Goal: Task Accomplishment & Management: Manage account settings

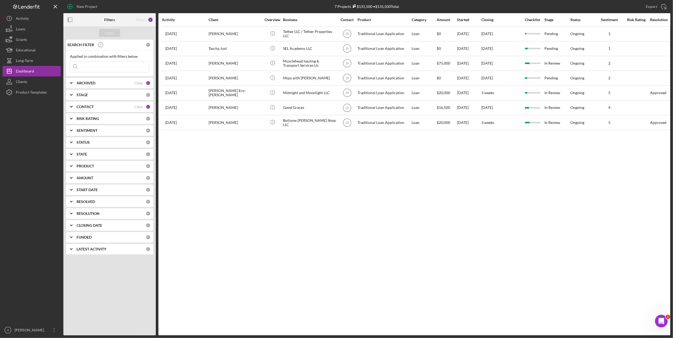
click at [79, 109] on b "CONTACT" at bounding box center [85, 107] width 17 height 4
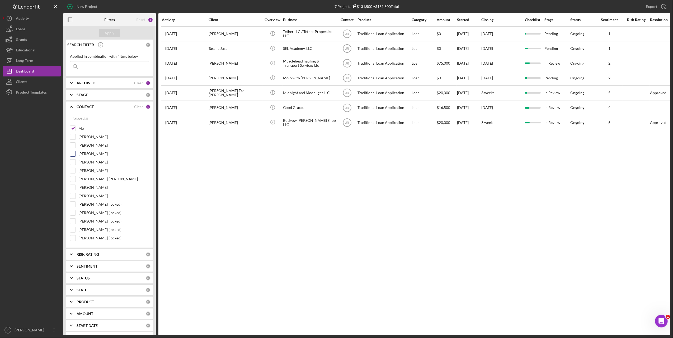
click at [85, 154] on label "[PERSON_NAME]" at bounding box center [113, 153] width 71 height 5
click at [76, 154] on input "[PERSON_NAME]" at bounding box center [72, 153] width 5 height 5
checkbox input "true"
click at [74, 127] on input "Me" at bounding box center [72, 128] width 5 height 5
checkbox input "false"
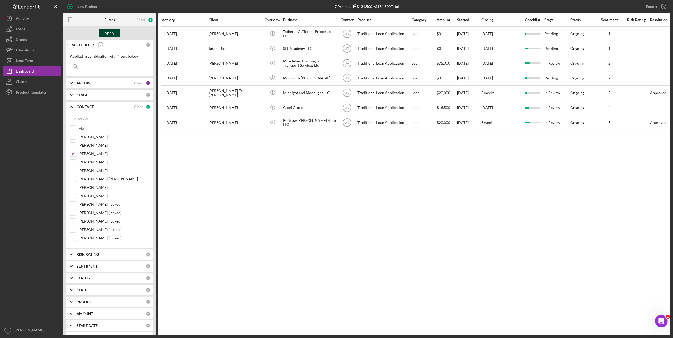
click at [115, 33] on button "Apply" at bounding box center [109, 33] width 21 height 8
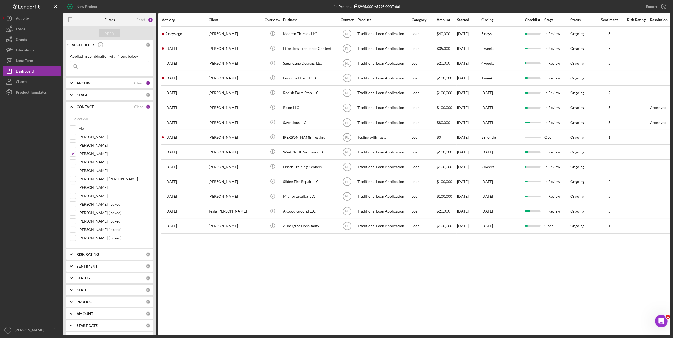
click at [265, 279] on div "Activity Client Overview Business Contact Product Category Amount Started Closi…" at bounding box center [414, 174] width 512 height 323
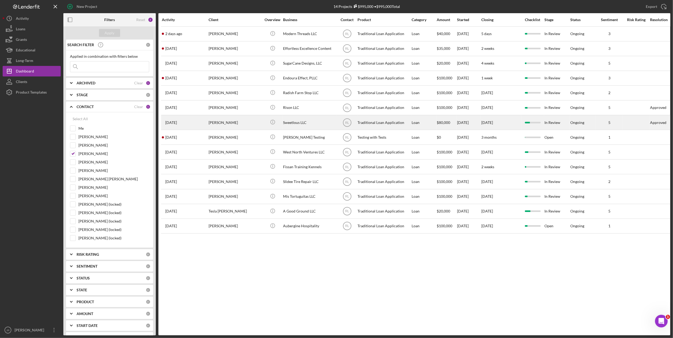
click at [305, 125] on div "Sweetlous LLC" at bounding box center [309, 123] width 53 height 14
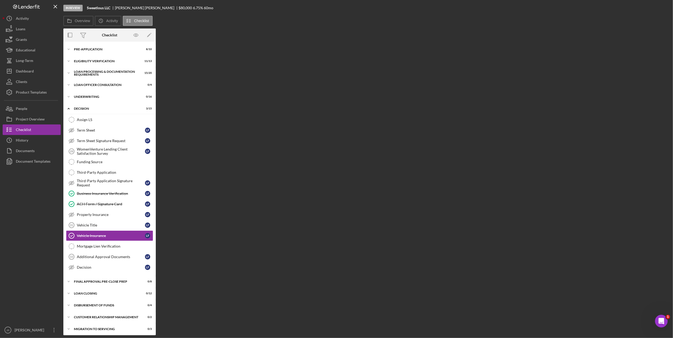
scroll to position [16, 0]
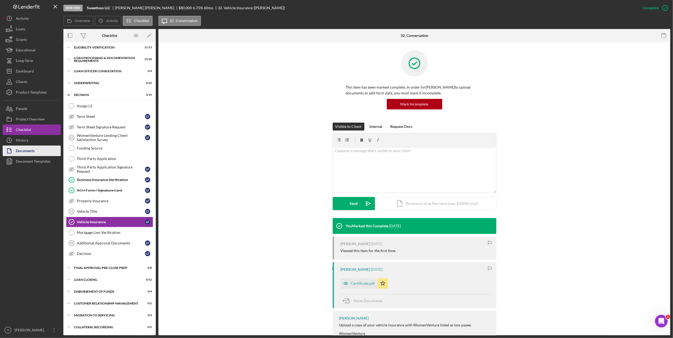
click at [21, 150] on div "Documents" at bounding box center [25, 152] width 19 height 12
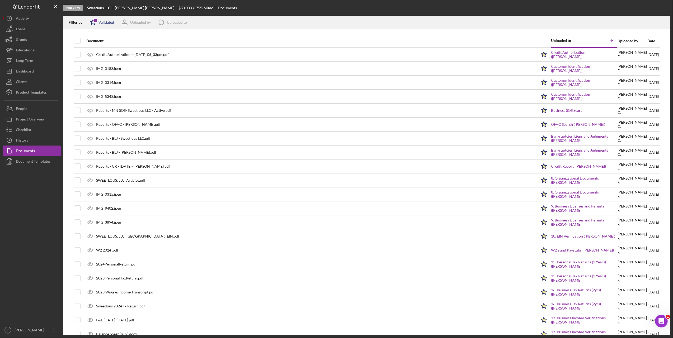
click at [102, 21] on div "Validated" at bounding box center [106, 22] width 16 height 4
click at [90, 43] on input "checkbox" at bounding box center [92, 42] width 5 height 5
checkbox input "false"
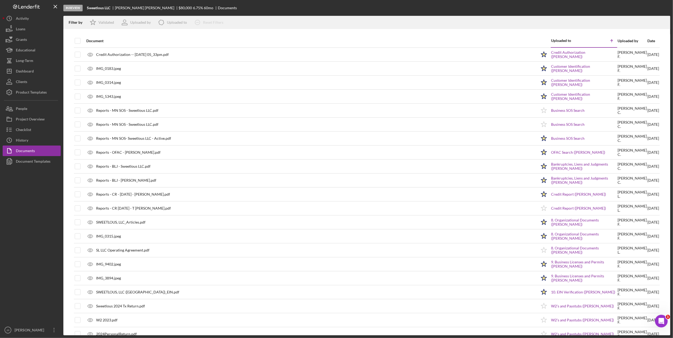
click at [293, 16] on div "Filter by Icon/Star Validated Uploaded by Icon/Product Uploaded to Icon/Clear A…" at bounding box center [366, 22] width 607 height 13
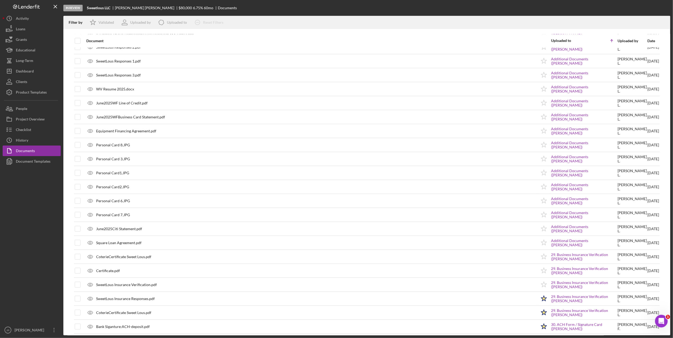
scroll to position [717, 0]
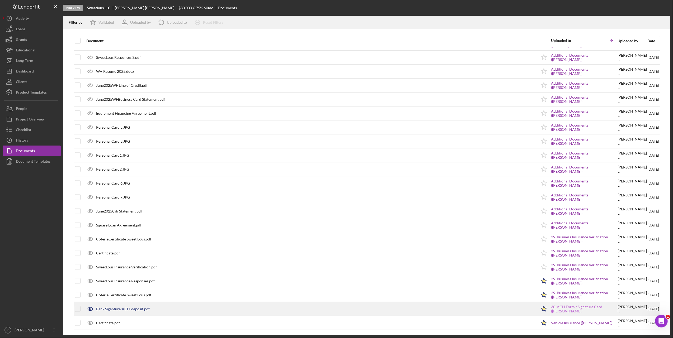
click at [578, 311] on link "30. ACH Form / Signature Card (Louisa Farhat)" at bounding box center [584, 309] width 66 height 8
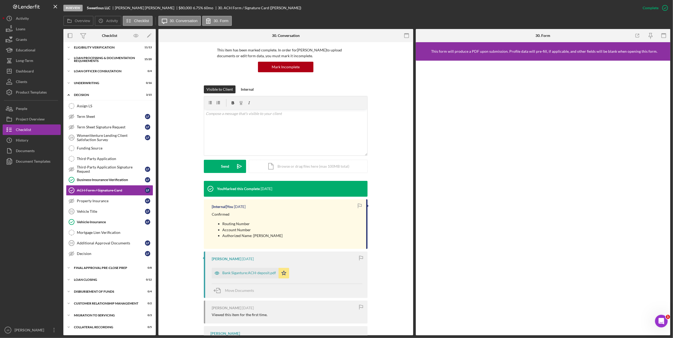
scroll to position [87, 0]
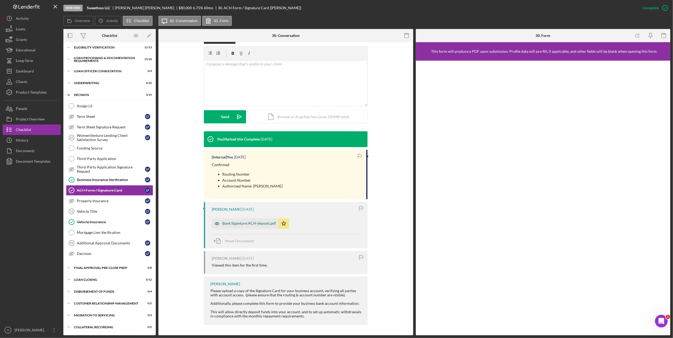
click at [243, 223] on div "Bank Siganture:ACH-deposit.pdf" at bounding box center [249, 224] width 54 height 4
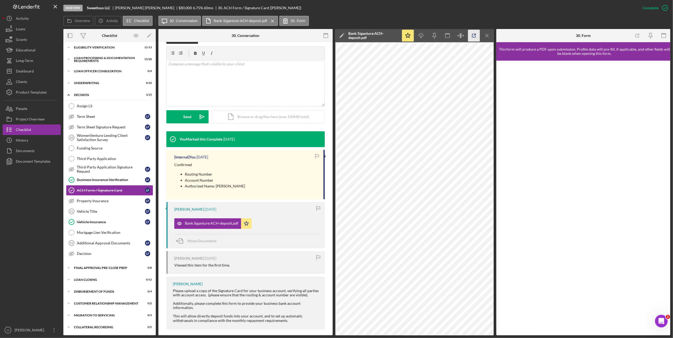
click at [475, 36] on icon "button" at bounding box center [474, 36] width 12 height 12
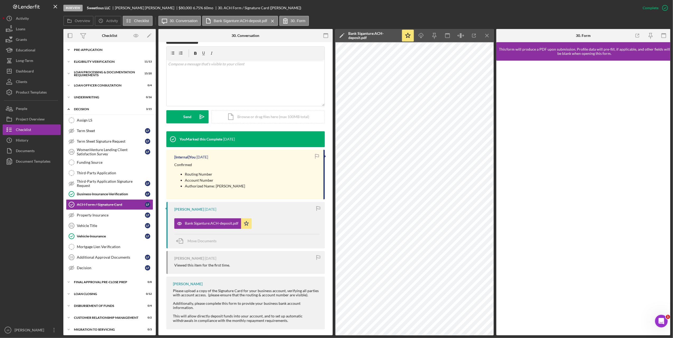
click at [85, 51] on div "Pre-Application" at bounding box center [111, 49] width 75 height 3
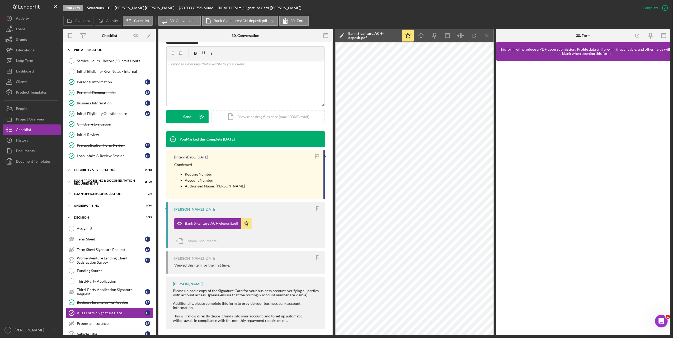
click at [90, 45] on div "Icon/Expander Pre-Application 8 / 10" at bounding box center [109, 50] width 92 height 11
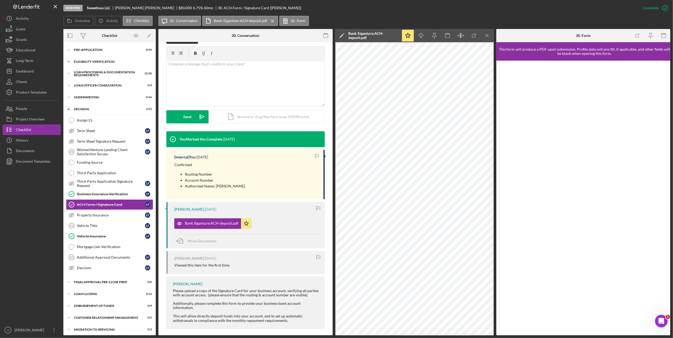
click at [89, 59] on div "Icon/Expander Eligibility Verification 11 / 13" at bounding box center [109, 61] width 92 height 11
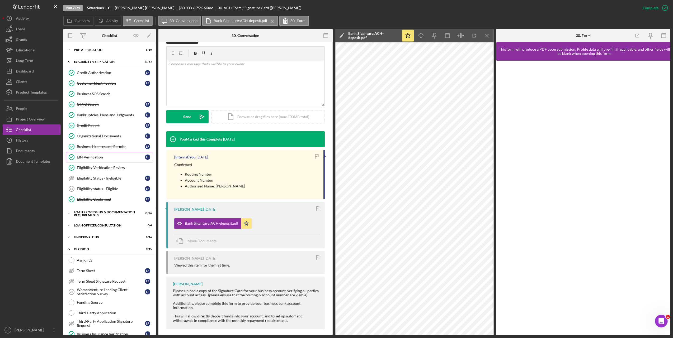
click at [98, 158] on div "EIN Verification" at bounding box center [111, 157] width 68 height 4
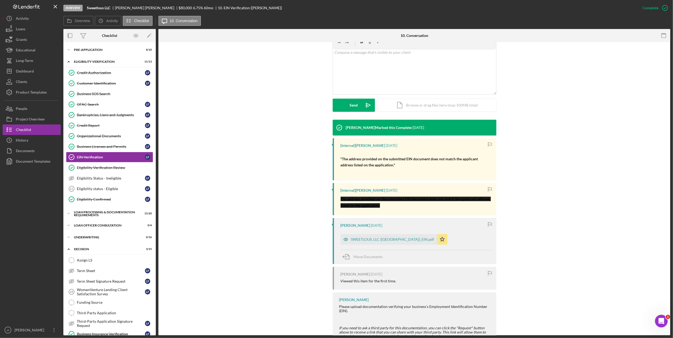
scroll to position [123, 0]
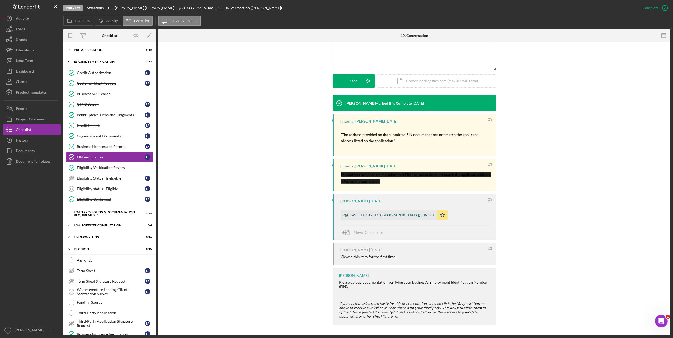
click at [381, 218] on div "SWEETLOUS, LLC (MN)_EIN.pdf" at bounding box center [392, 215] width 83 height 4
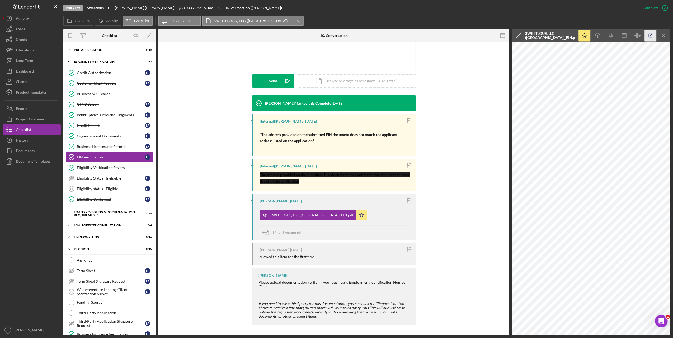
click at [652, 35] on polyline "button" at bounding box center [651, 34] width 1 height 1
click at [84, 51] on div "Pre-Application" at bounding box center [111, 49] width 75 height 3
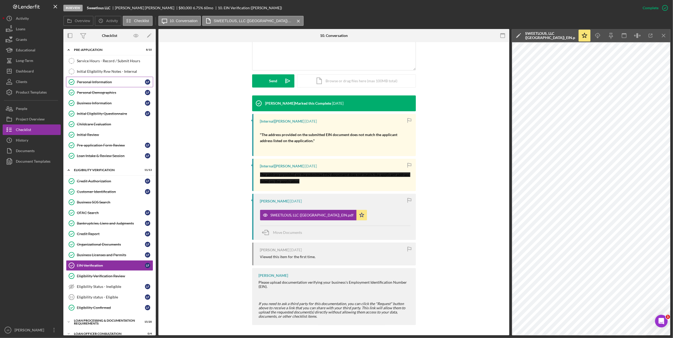
click at [105, 79] on link "Personal Information Personal Information L F" at bounding box center [109, 82] width 87 height 11
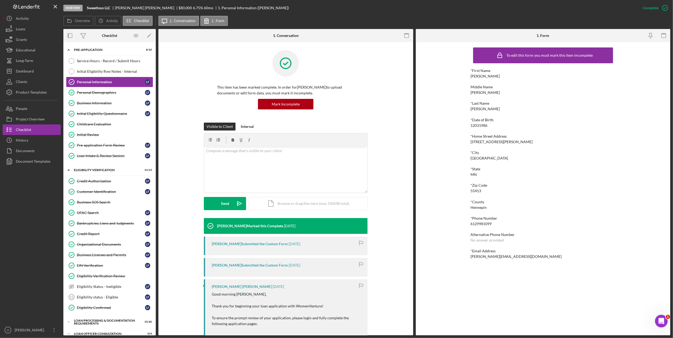
drag, startPoint x: 461, startPoint y: 298, endPoint x: 458, endPoint y: 294, distance: 4.9
click at [461, 298] on div "To edit this form you must mark this item incomplete *First Name Louisa Middle …" at bounding box center [543, 189] width 255 height 294
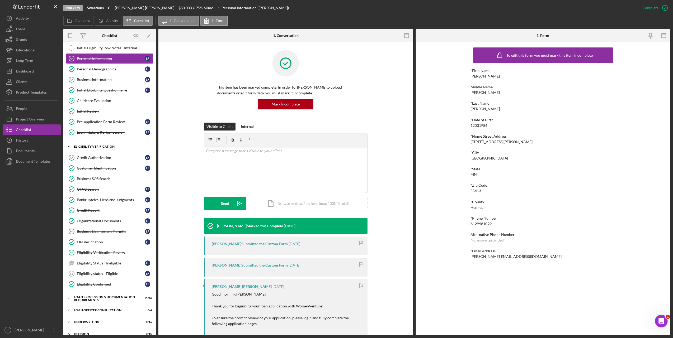
scroll to position [35, 0]
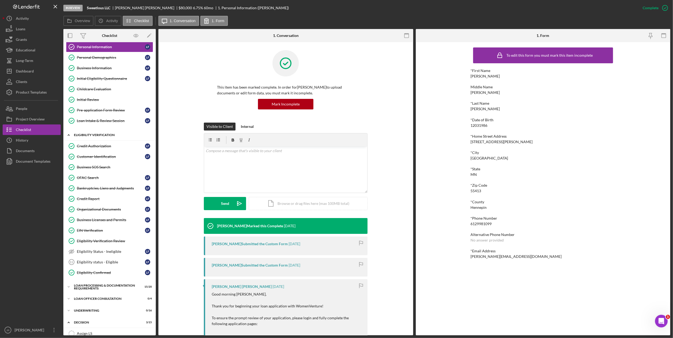
click at [89, 139] on div "Icon/Expander Eligibility Verification 11 / 13" at bounding box center [109, 135] width 92 height 11
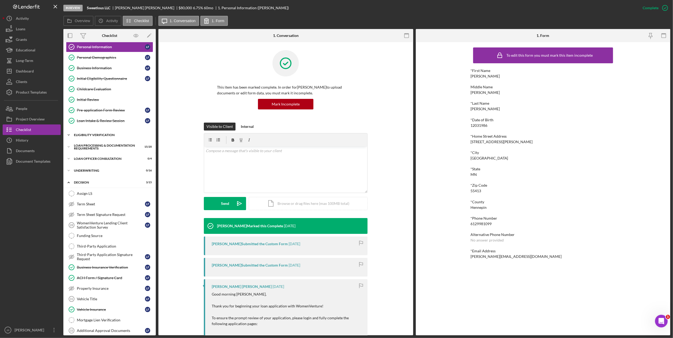
click at [88, 133] on div "Icon/Expander Eligibility Verification 11 / 13" at bounding box center [109, 135] width 92 height 11
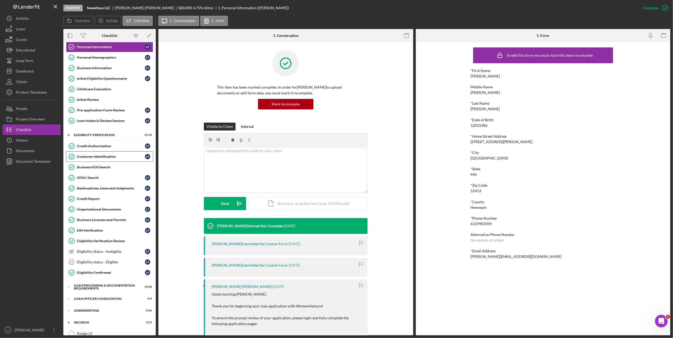
click at [103, 159] on div "Customer Identification" at bounding box center [111, 157] width 68 height 4
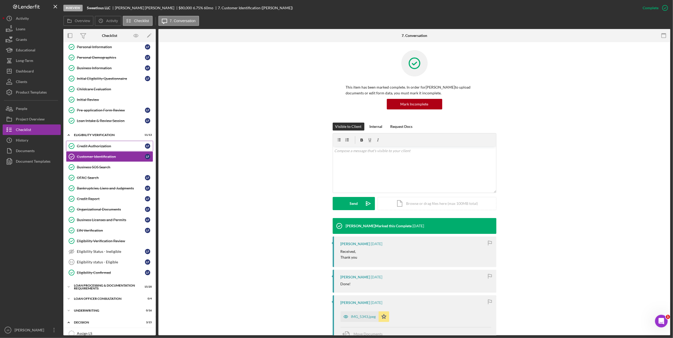
click at [100, 145] on link "Credit Authorization Credit Authorization L F" at bounding box center [109, 146] width 87 height 11
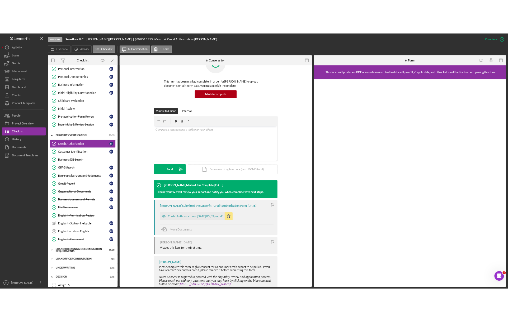
scroll to position [56, 0]
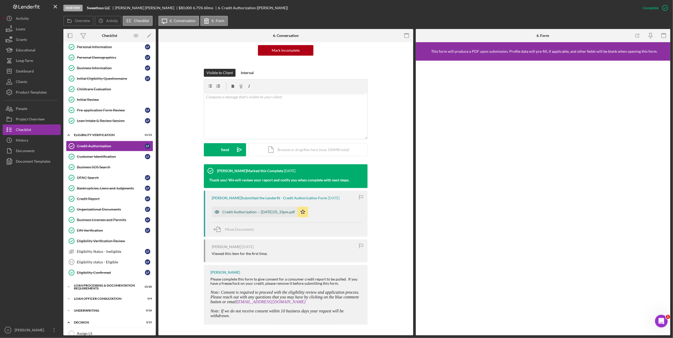
click at [278, 210] on div "Credit Authorization -- [DATE] 05_33pm.pdf" at bounding box center [258, 212] width 73 height 4
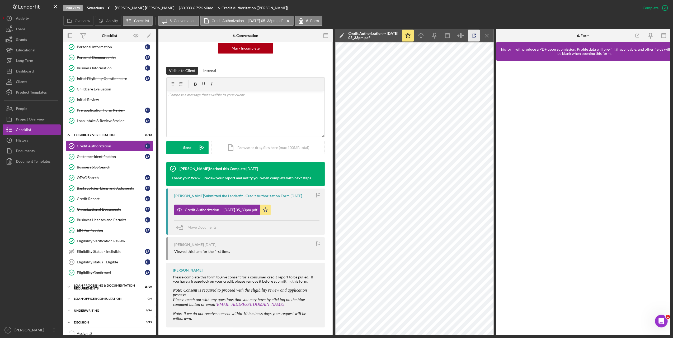
click at [475, 34] on polyline "button" at bounding box center [474, 34] width 1 height 1
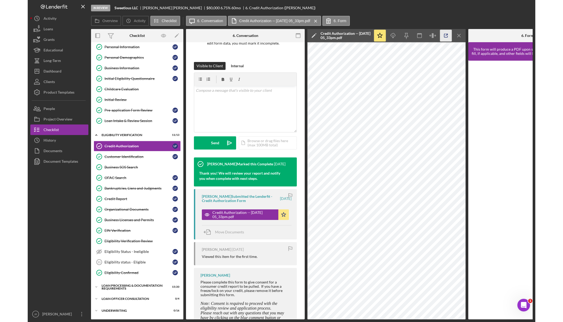
scroll to position [62, 0]
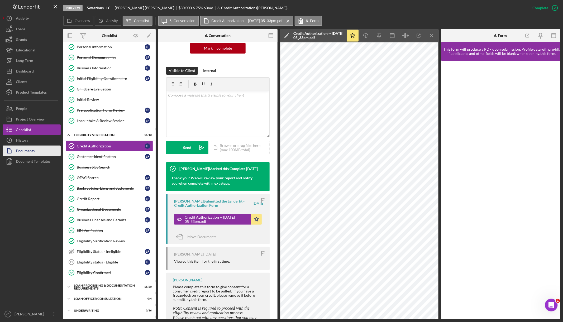
click at [27, 149] on div "Documents" at bounding box center [25, 152] width 19 height 12
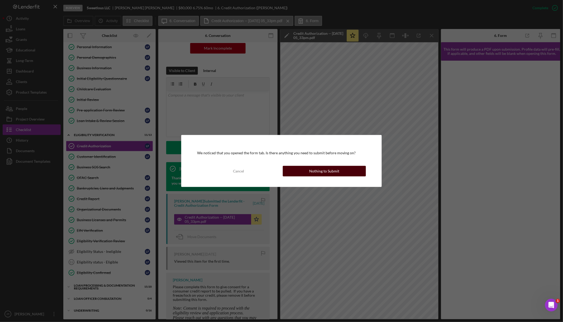
click at [342, 173] on button "Nothing to Submit" at bounding box center [324, 171] width 83 height 11
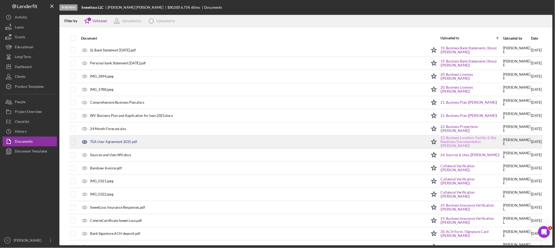
scroll to position [326, 0]
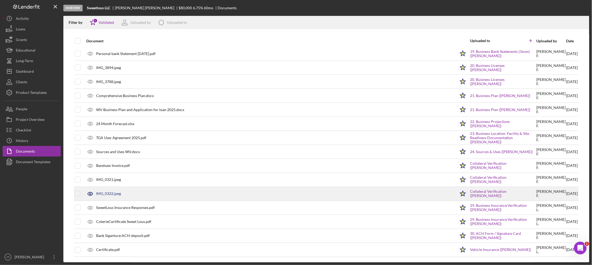
click at [112, 192] on div "IMG_0322.jpeg" at bounding box center [108, 193] width 25 height 4
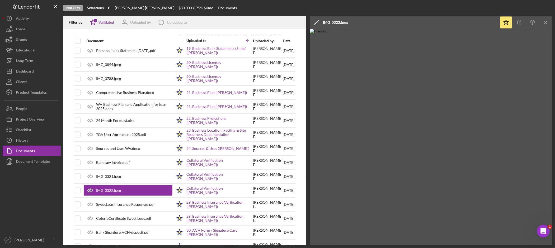
scroll to position [326, 0]
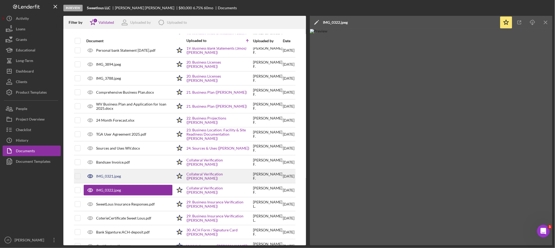
click at [109, 175] on div "IMG_0321.jpeg" at bounding box center [128, 176] width 89 height 13
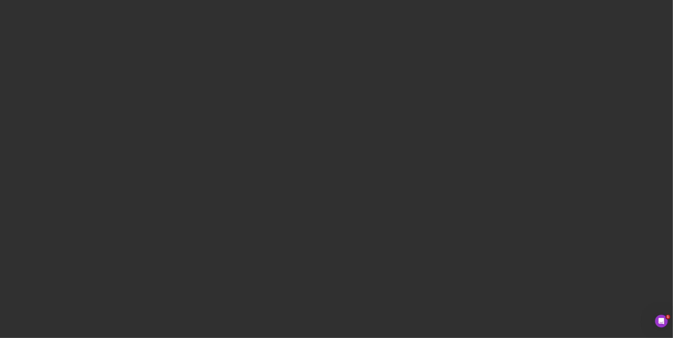
click at [280, 48] on div at bounding box center [337, 168] width 668 height 336
